Goal: Navigation & Orientation: Go to known website

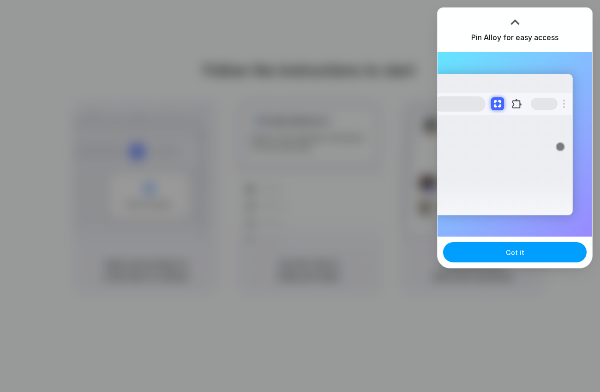
click at [480, 257] on button "Got it" at bounding box center [515, 252] width 144 height 20
